Goal: Navigation & Orientation: Find specific page/section

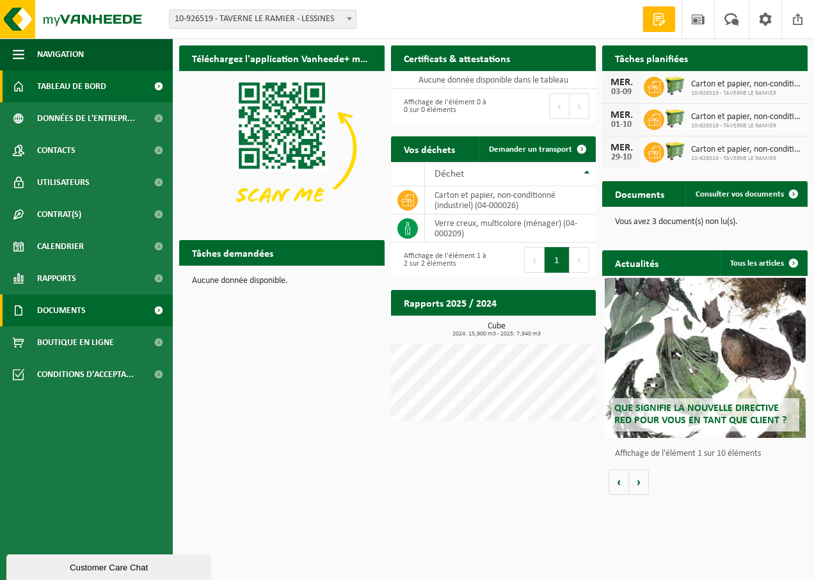
click at [77, 307] on span "Documents" at bounding box center [61, 311] width 49 height 32
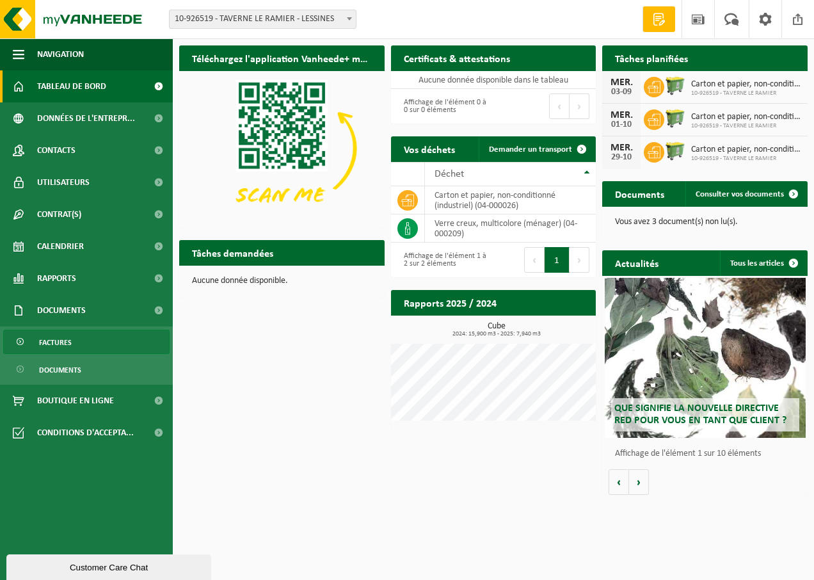
click at [65, 342] on span "Factures" at bounding box center [55, 342] width 33 height 24
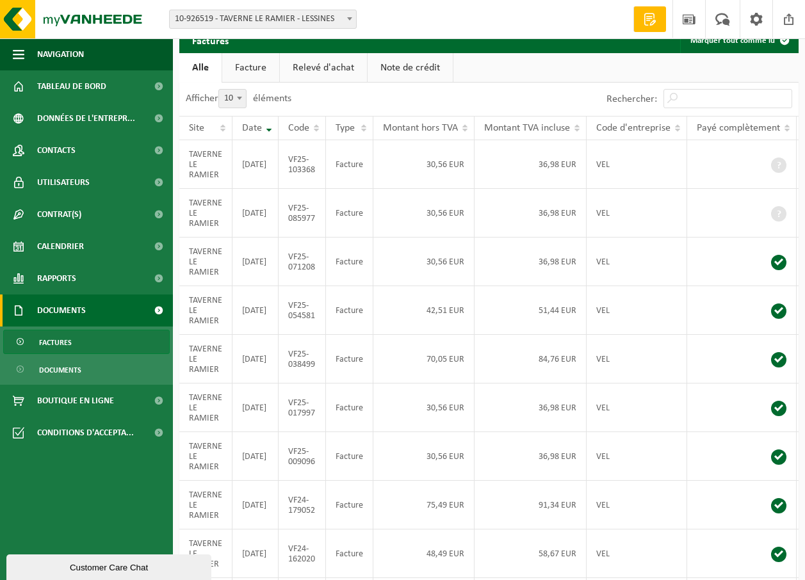
scroll to position [16, 0]
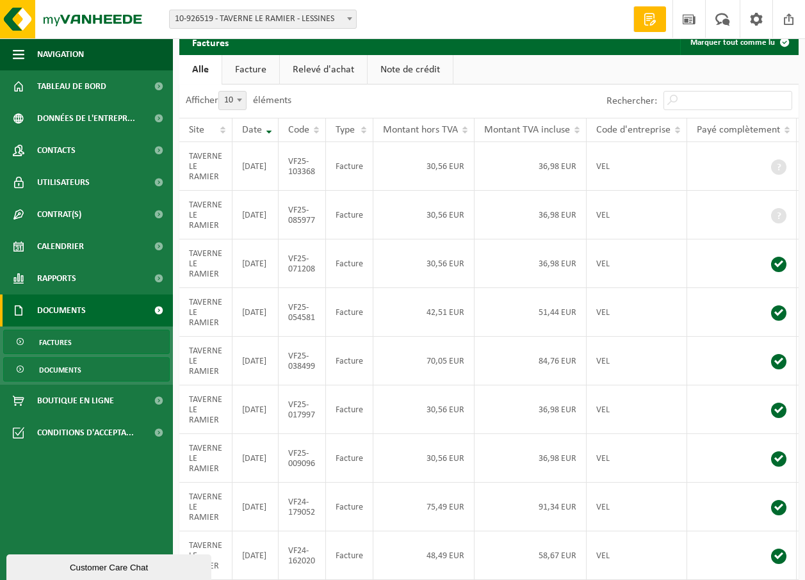
click at [57, 370] on span "Documents" at bounding box center [60, 370] width 42 height 24
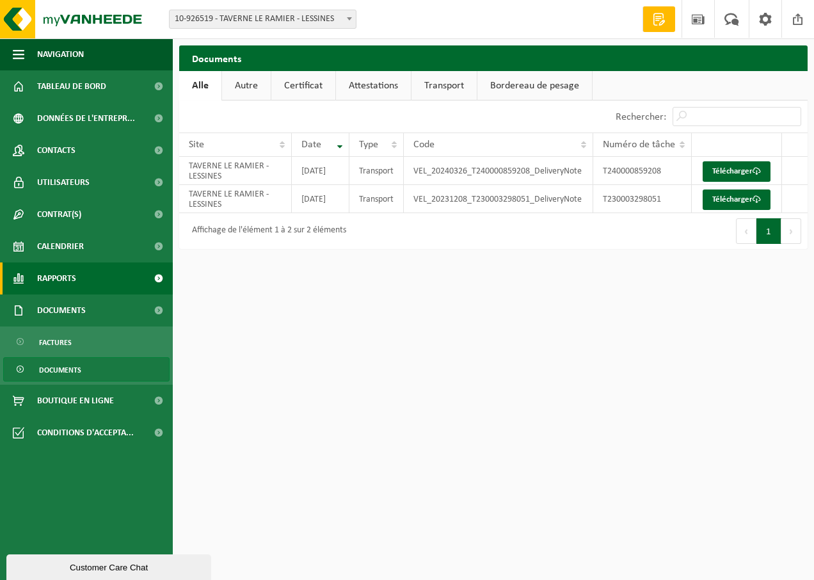
click at [64, 276] on span "Rapports" at bounding box center [56, 279] width 39 height 32
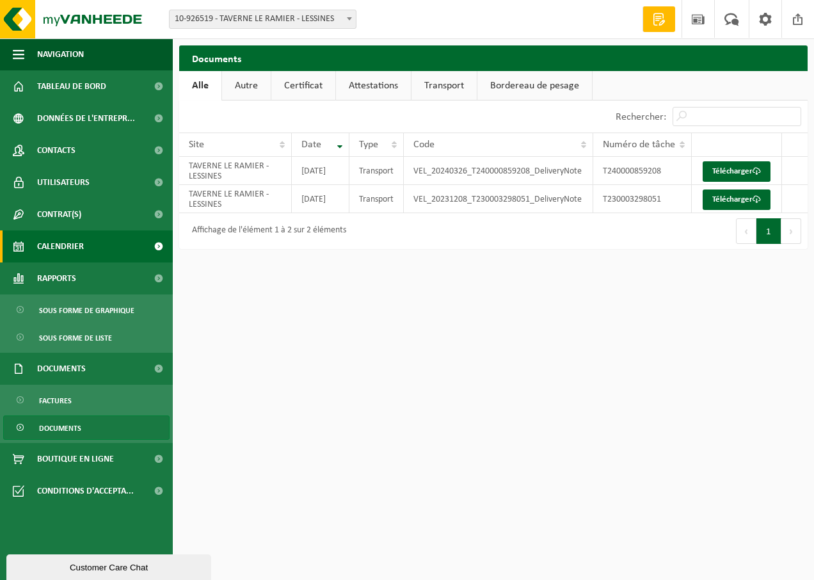
click at [62, 249] on span "Calendrier" at bounding box center [60, 246] width 47 height 32
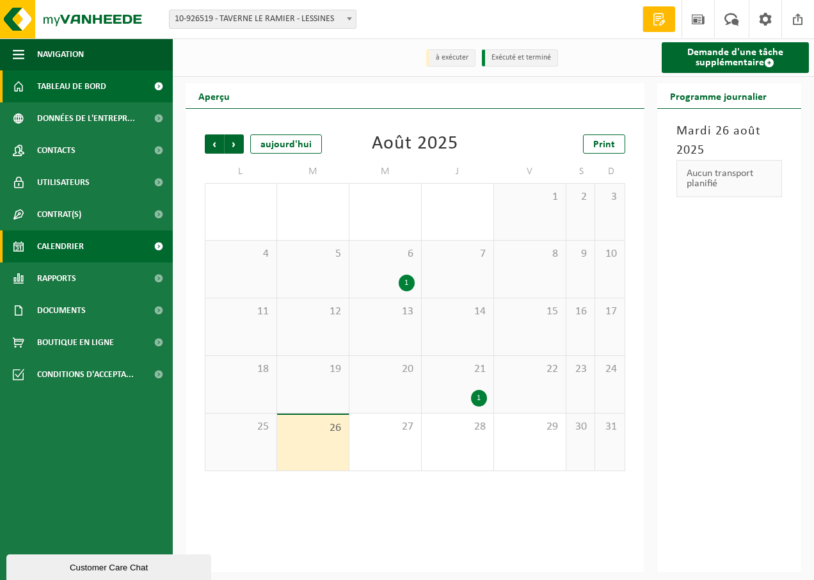
click at [65, 87] on span "Tableau de bord" at bounding box center [71, 86] width 69 height 32
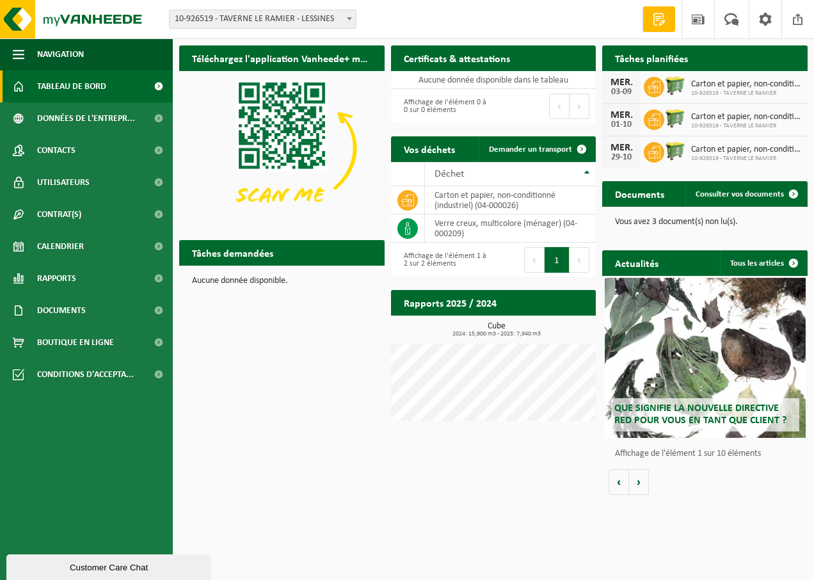
click at [351, 17] on b at bounding box center [349, 18] width 5 height 3
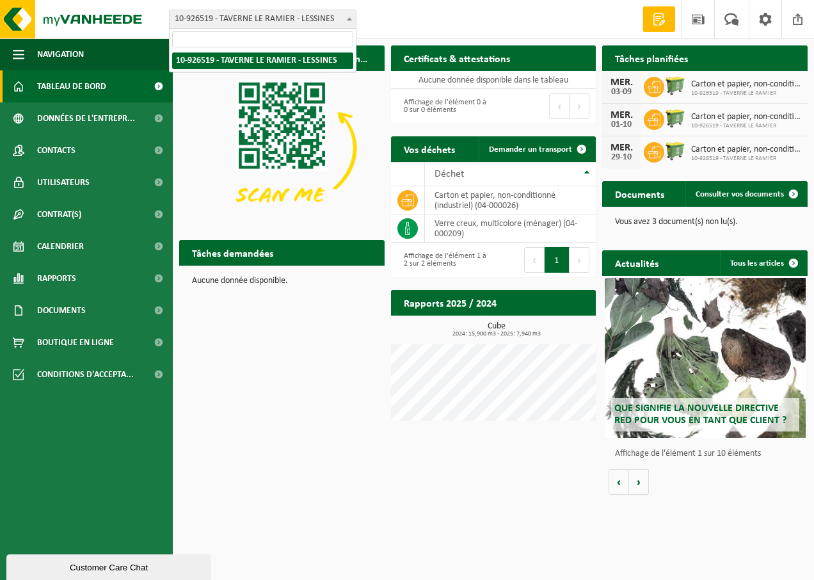
click at [351, 17] on b at bounding box center [349, 18] width 5 height 3
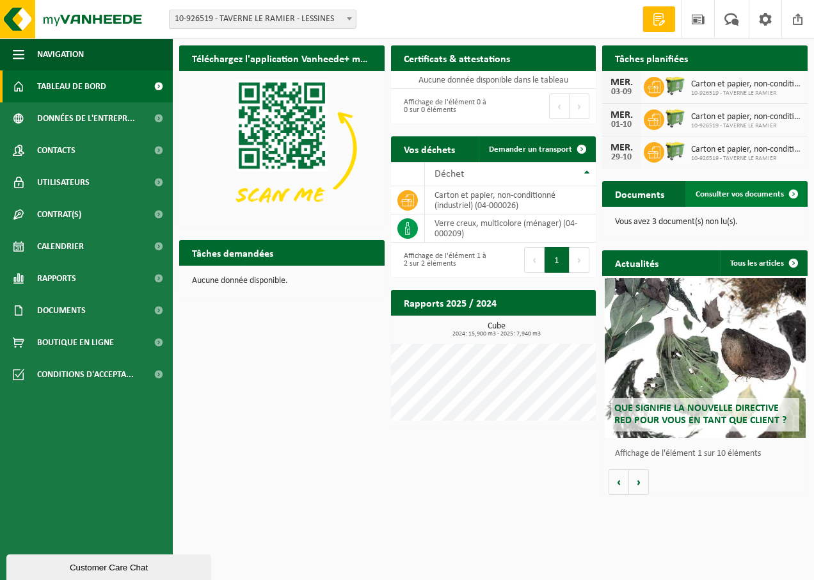
click at [783, 188] on span at bounding box center [794, 194] width 26 height 26
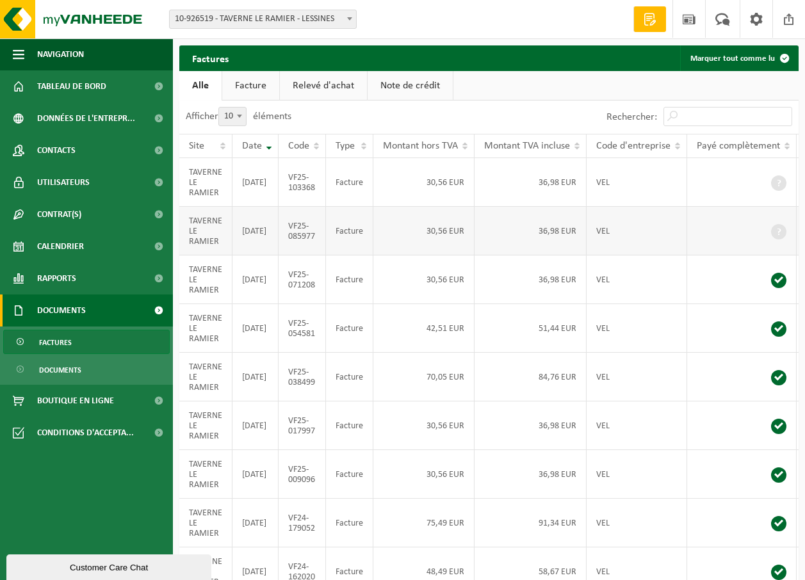
click at [646, 236] on td "VEL" at bounding box center [636, 231] width 101 height 49
